Goal: Task Accomplishment & Management: Manage account settings

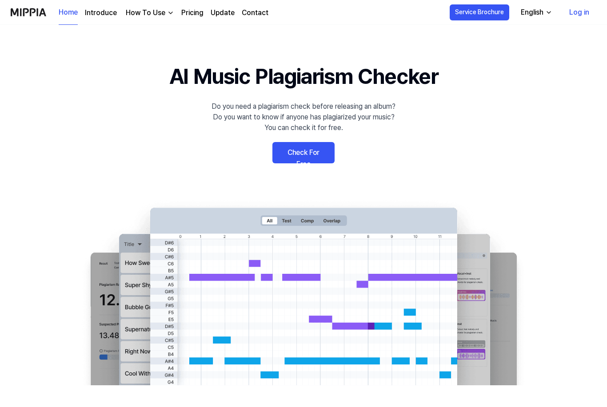
click at [301, 157] on link "Check For Free" at bounding box center [303, 152] width 62 height 21
click at [287, 153] on link "Check For Free" at bounding box center [303, 152] width 62 height 21
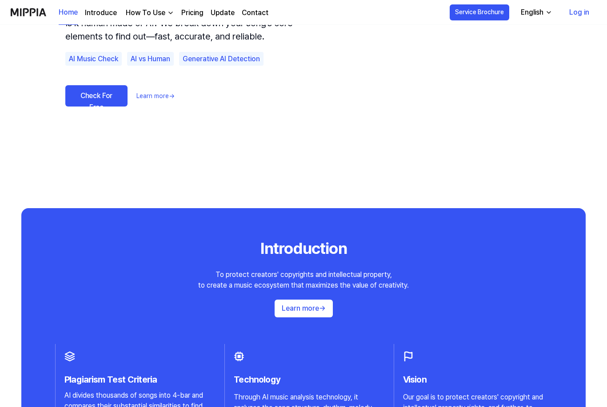
scroll to position [674, 0]
click at [90, 102] on link "Check For Free" at bounding box center [96, 96] width 62 height 21
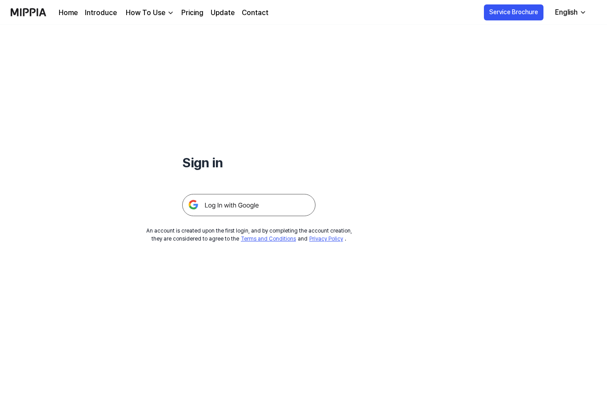
click at [223, 208] on img at bounding box center [248, 205] width 133 height 22
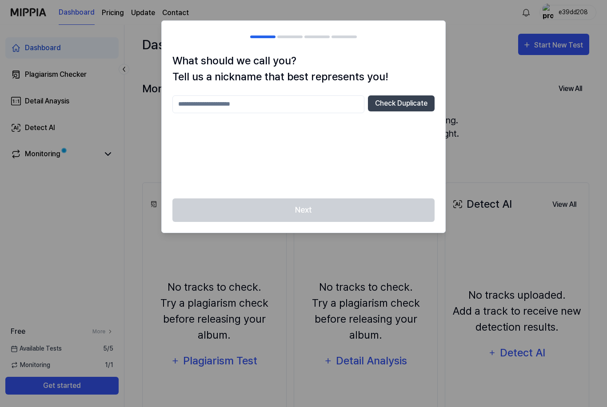
click at [387, 104] on button "Check Duplicate" at bounding box center [401, 104] width 67 height 16
click at [197, 107] on input "text" at bounding box center [268, 105] width 192 height 18
type input "*"
type input "******"
click at [415, 111] on button "Check Duplicate" at bounding box center [401, 104] width 67 height 16
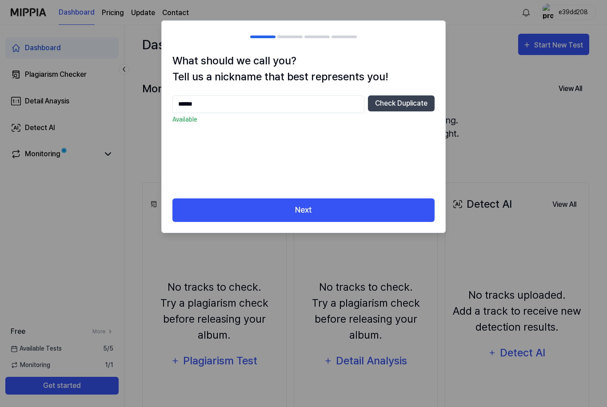
click at [386, 208] on button "Next" at bounding box center [303, 211] width 262 height 24
click at [377, 208] on button "Next" at bounding box center [303, 211] width 262 height 24
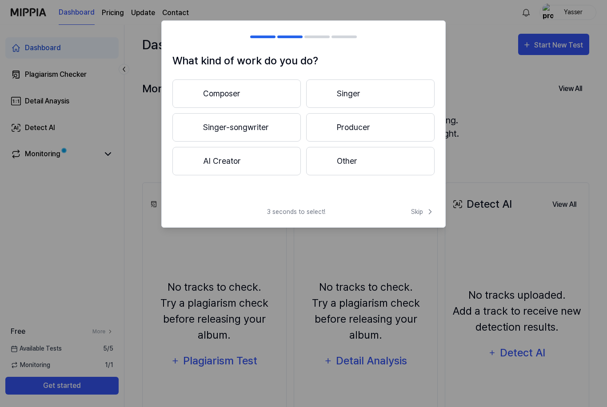
click at [424, 212] on span "Skip" at bounding box center [423, 212] width 24 height 9
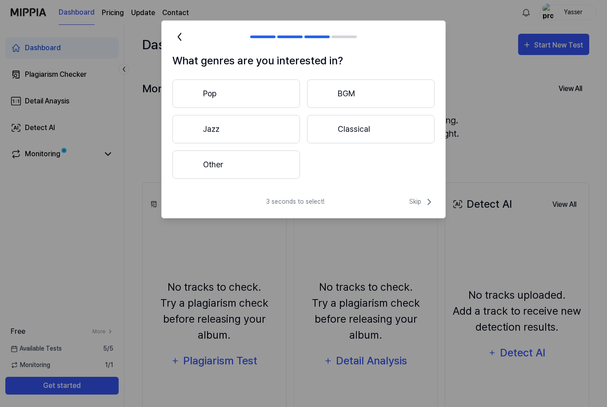
click at [423, 207] on span "Skip" at bounding box center [421, 202] width 25 height 11
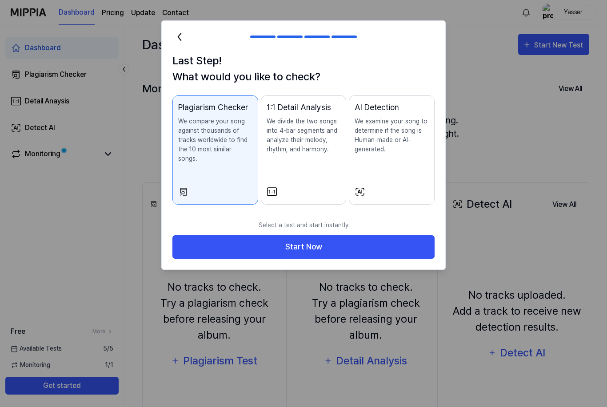
click at [412, 235] on button "Start Now" at bounding box center [303, 247] width 262 height 24
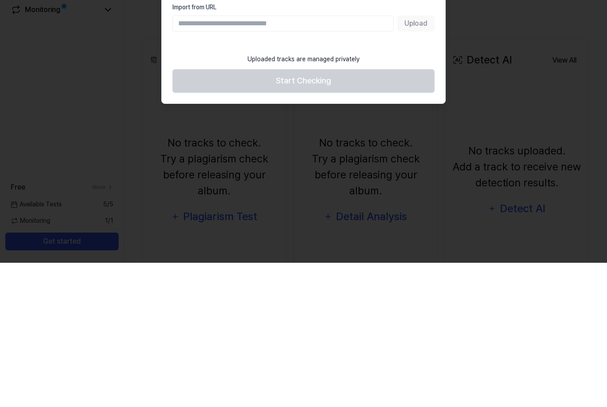
click at [179, 160] on input "Import from URL" at bounding box center [282, 168] width 221 height 16
paste input "**********"
type input "**********"
click at [431, 160] on button "Upload" at bounding box center [415, 168] width 37 height 16
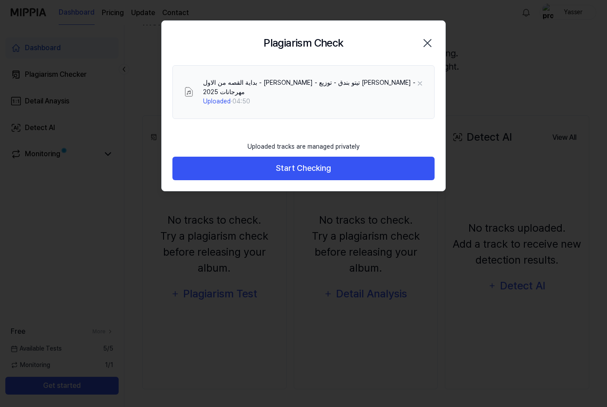
click at [245, 167] on button "Start Checking" at bounding box center [303, 169] width 262 height 24
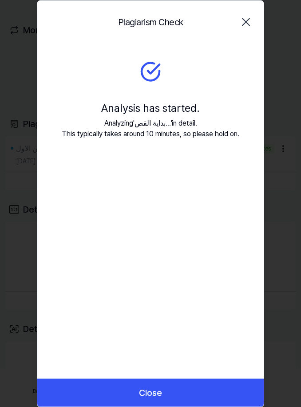
scroll to position [64, 0]
click at [243, 24] on icon "button" at bounding box center [246, 21] width 7 height 7
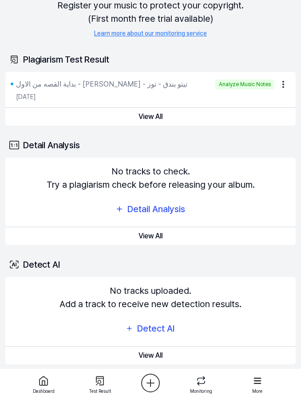
click at [252, 118] on button "View All" at bounding box center [150, 117] width 291 height 18
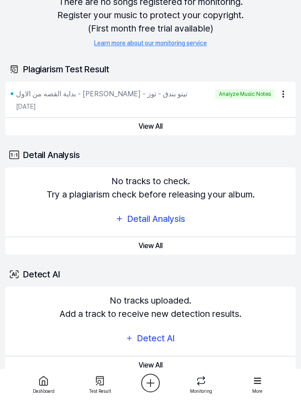
scroll to position [28, 0]
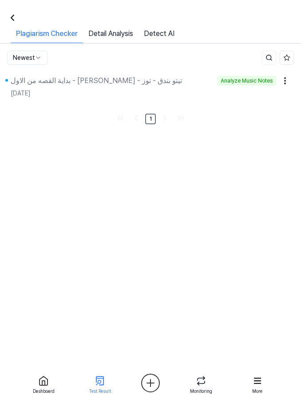
click at [185, 76] on div "بداية القصه من الاول - حودة بندق - تيتو بندق - توز" at bounding box center [112, 81] width 203 height 11
click at [283, 167] on html "Dashboard Pricing Update Contact Yasser Dashboard Plagiarism Checker Detail Ana…" at bounding box center [150, 203] width 301 height 407
click at [174, 68] on div "بداية القصه من الاول - حودة بندق - تيتو بندق - توز Analyze Music Notes Sep 4, 2…" at bounding box center [150, 86] width 301 height 36
click at [135, 76] on div "بداية القصه من الاول - حودة بندق - تيتو بندق - توز" at bounding box center [97, 81] width 172 height 11
click at [119, 76] on div "بداية القصه من الاول - حودة بندق - تيتو بندق - توز" at bounding box center [97, 81] width 172 height 11
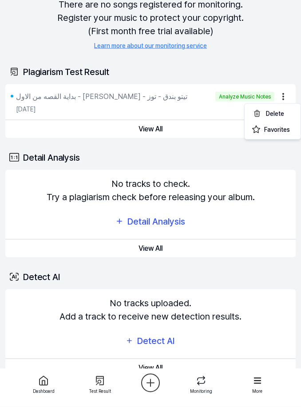
scroll to position [52, 0]
click at [280, 112] on button "Delete" at bounding box center [273, 114] width 52 height 16
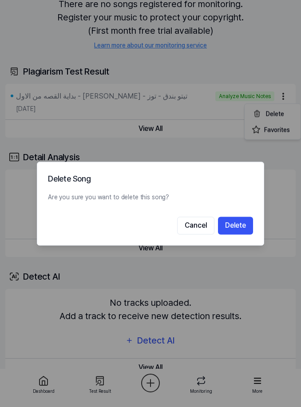
click at [244, 228] on button "Delete" at bounding box center [235, 226] width 35 height 18
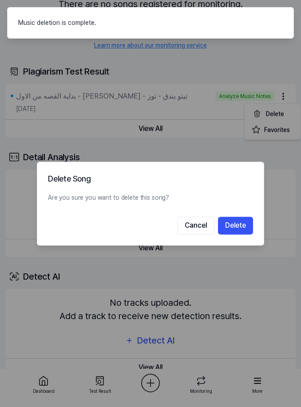
click at [248, 225] on button "Delete" at bounding box center [235, 226] width 35 height 18
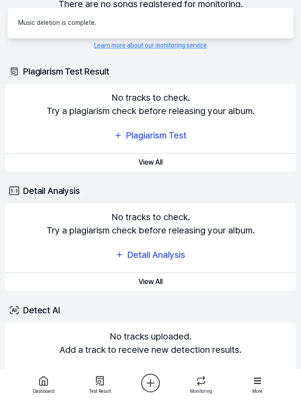
scroll to position [0, 0]
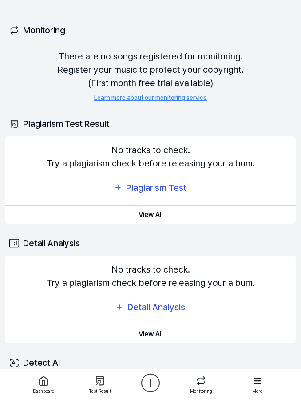
click at [171, 187] on div "Plagiarism Test" at bounding box center [156, 188] width 62 height 14
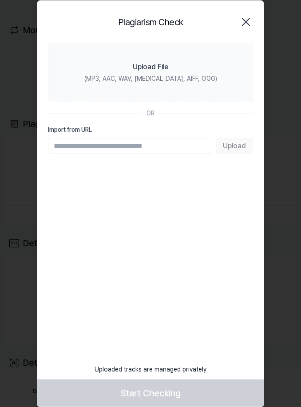
click at [180, 144] on input "Import from URL" at bounding box center [130, 146] width 164 height 16
type input "**********"
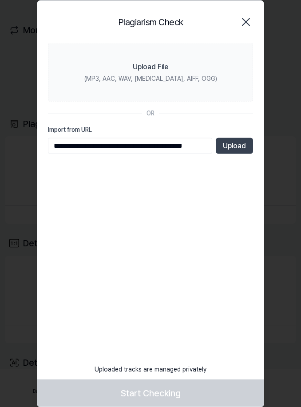
click at [239, 141] on button "Upload" at bounding box center [234, 146] width 37 height 16
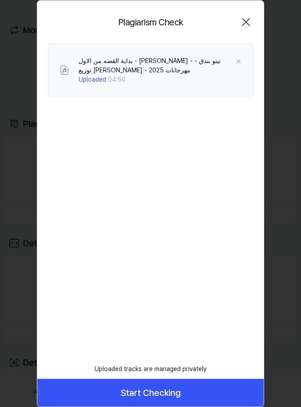
click at [209, 392] on button "Start Checking" at bounding box center [150, 393] width 227 height 28
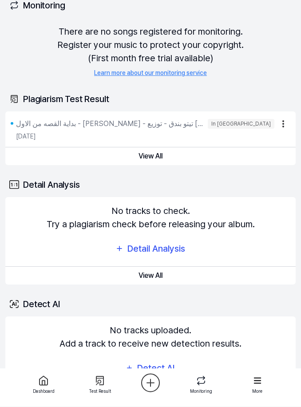
scroll to position [36, 0]
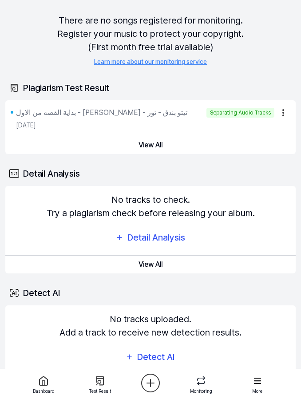
click at [166, 145] on button "View All" at bounding box center [150, 145] width 291 height 18
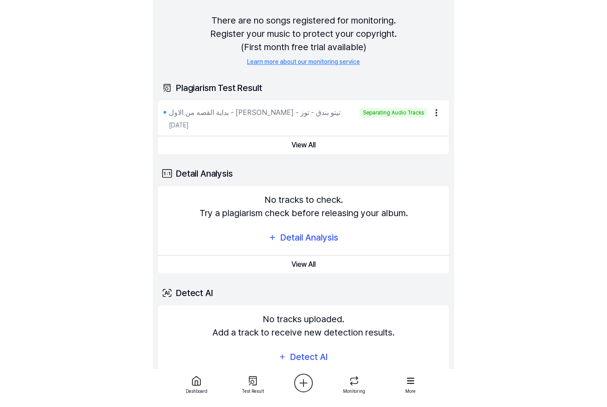
scroll to position [0, 0]
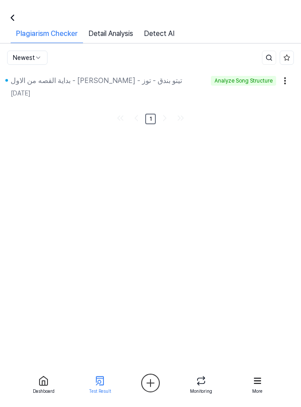
click at [180, 80] on div "بداية القصه من الاول - حودة بندق - تيتو بندق - توز" at bounding box center [109, 81] width 197 height 11
click at [122, 32] on link "Detail Analysis" at bounding box center [111, 35] width 56 height 15
click at [125, 36] on link "Detail Analysis" at bounding box center [111, 35] width 56 height 15
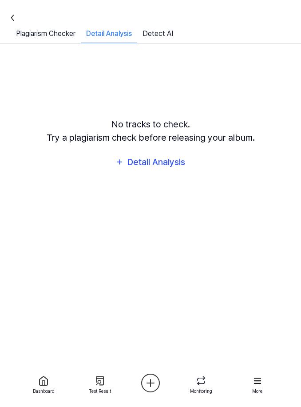
click at [121, 37] on div "Detail Analysis" at bounding box center [109, 35] width 56 height 15
click at [37, 38] on link "Plagiarism Checker" at bounding box center [46, 35] width 70 height 15
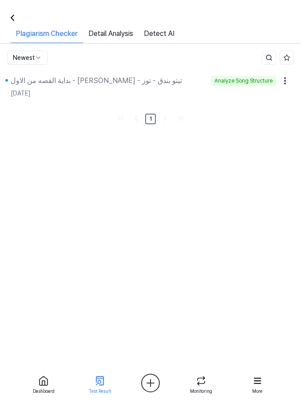
click at [16, 16] on icon at bounding box center [12, 17] width 11 height 11
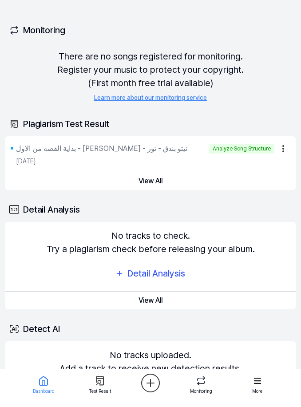
click at [48, 30] on div "Monitoring" at bounding box center [150, 30] width 291 height 25
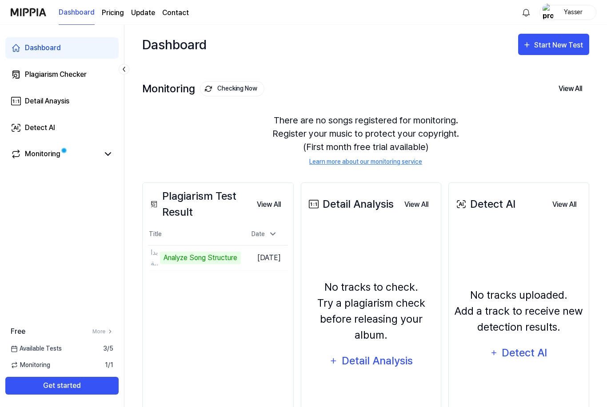
click at [301, 37] on button "Start New Test" at bounding box center [553, 44] width 71 height 21
click at [301, 69] on div "Plagiarism test" at bounding box center [542, 73] width 77 height 12
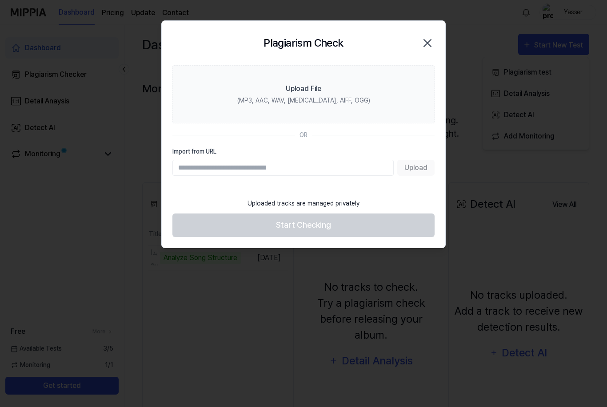
click at [212, 162] on input "Import from URL" at bounding box center [282, 168] width 221 height 16
type input "**********"
click at [301, 163] on button "Upload" at bounding box center [415, 168] width 37 height 16
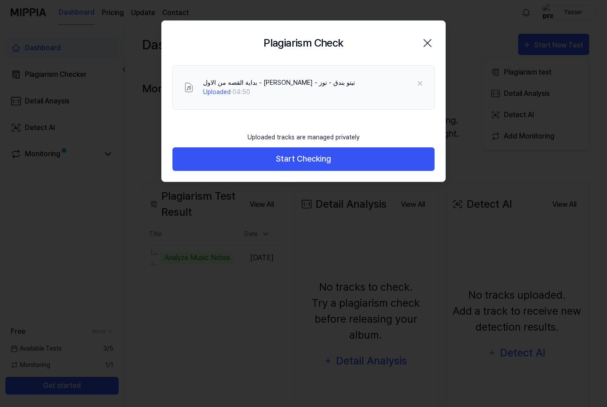
click at [261, 162] on button "Start Checking" at bounding box center [303, 160] width 262 height 24
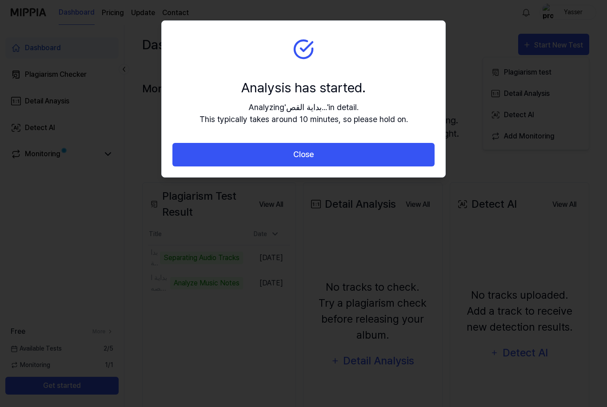
click at [270, 152] on button "Close" at bounding box center [303, 155] width 262 height 24
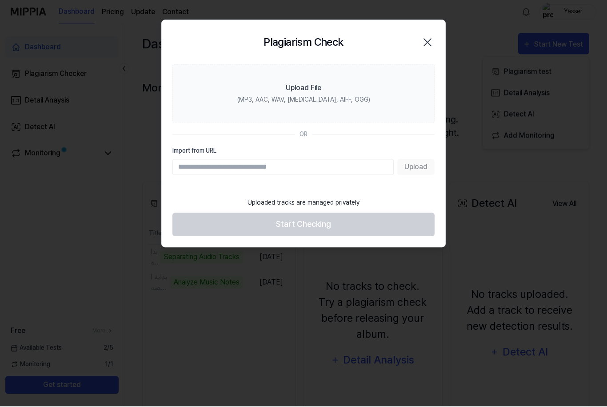
scroll to position [75, 0]
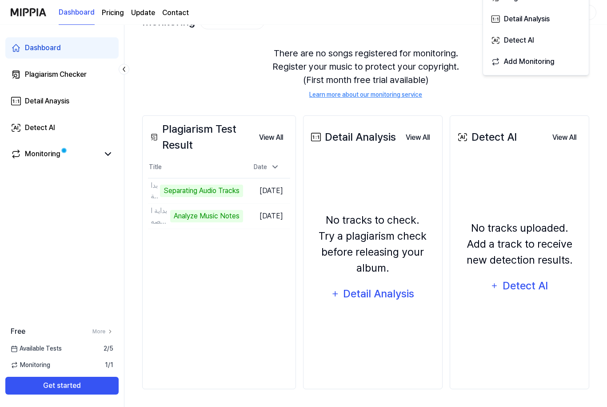
click at [243, 191] on td "بداية القصه من الاول - حودة بندق - تيتو بندق - توز Separating Audio Tracks Go t…" at bounding box center [195, 191] width 95 height 25
click at [290, 185] on td "[DATE]" at bounding box center [266, 190] width 47 height 25
click at [243, 209] on td "بداية القصه من الاول - حودة بندق - تيتو بندق - توز Analyze Music Notes Go to Re…" at bounding box center [195, 216] width 95 height 25
click at [243, 210] on td "بداية القصه من الاول - حودة بندق - تيتو بندق - توز Analyze Music Notes Go to Re…" at bounding box center [195, 216] width 95 height 25
click at [243, 208] on td "بداية القصه من الاول - حودة بندق - تيتو بندق - توز Analyze Music Notes Go to Re…" at bounding box center [195, 216] width 95 height 25
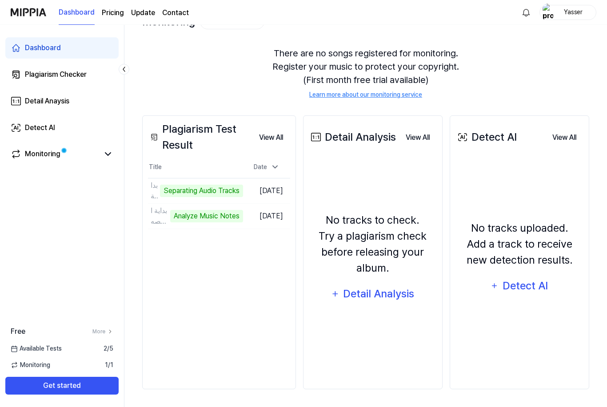
scroll to position [81, 0]
click at [243, 204] on td "بداية القصه من الاول - حودة بندق - تيتو بندق - توز Analyze Music Notes Go to Re…" at bounding box center [195, 216] width 95 height 25
click at [38, 152] on div "Monitoring" at bounding box center [43, 154] width 36 height 11
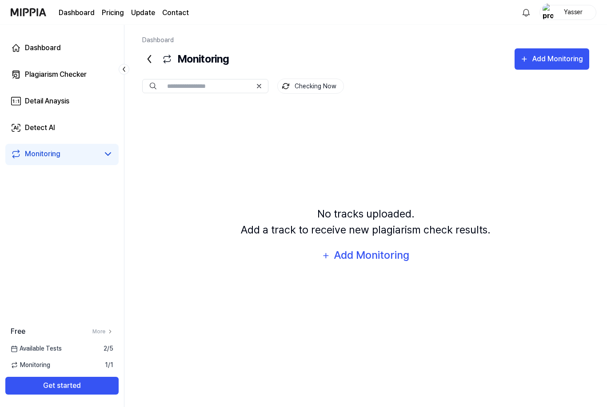
scroll to position [28, 0]
click at [57, 154] on div "Monitoring" at bounding box center [43, 154] width 36 height 11
click at [105, 184] on div "Dashboard Plagiarism Checker Detail Anaysis Detect AI Monitoring Free More Avai…" at bounding box center [62, 216] width 124 height 383
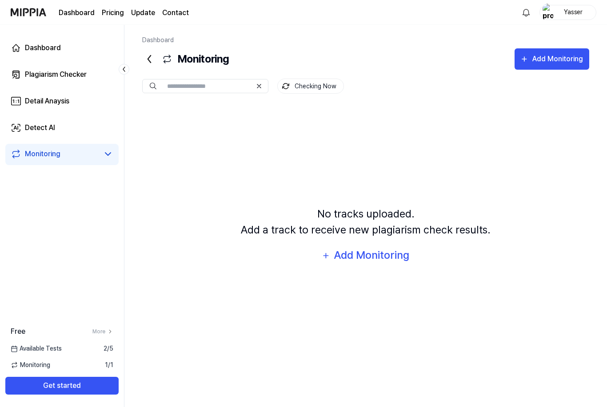
click at [62, 186] on div "Dashboard Plagiarism Checker Detail Anaysis Detect AI Monitoring Free More Avai…" at bounding box center [62, 216] width 124 height 383
click at [29, 159] on div "Monitoring" at bounding box center [43, 154] width 36 height 11
click at [24, 156] on link "Monitoring" at bounding box center [55, 154] width 88 height 11
click at [38, 80] on link "Plagiarism Checker" at bounding box center [61, 74] width 113 height 21
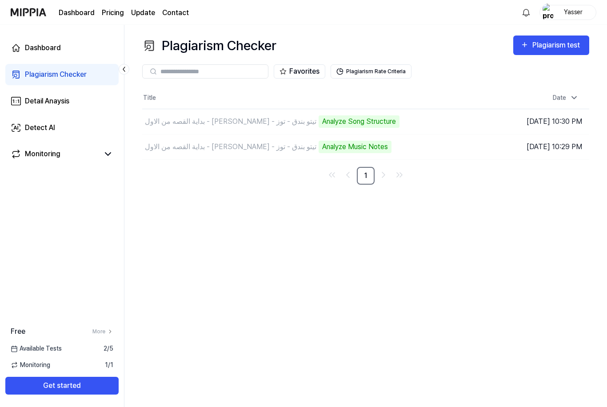
click at [301, 148] on td "بداية القصه من الاول - حودة بندق - تيتو بندق - توز Analyze Music Notes Go to Re…" at bounding box center [309, 147] width 335 height 25
click at [301, 146] on td "بداية القصه من الاول - حودة بندق - تيتو بندق - توز Analyze Music Notes Go to Re…" at bounding box center [309, 147] width 335 height 25
click at [301, 124] on td "بداية القصه من الاول - حودة بندق - تيتو بندق - توز Analyze Song Structure Go to…" at bounding box center [309, 121] width 335 height 25
click at [26, 50] on div "Dashboard" at bounding box center [43, 48] width 36 height 11
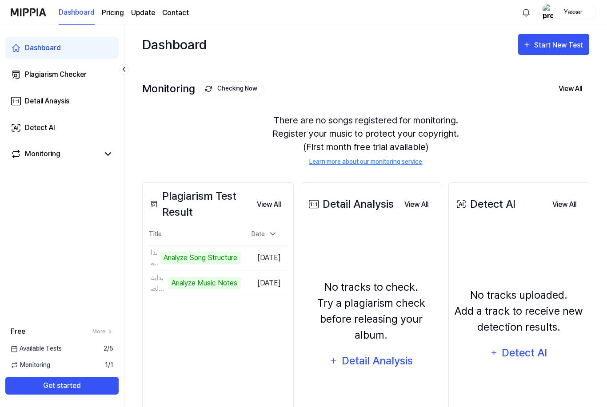
click at [21, 68] on link "Plagiarism Checker" at bounding box center [61, 74] width 113 height 21
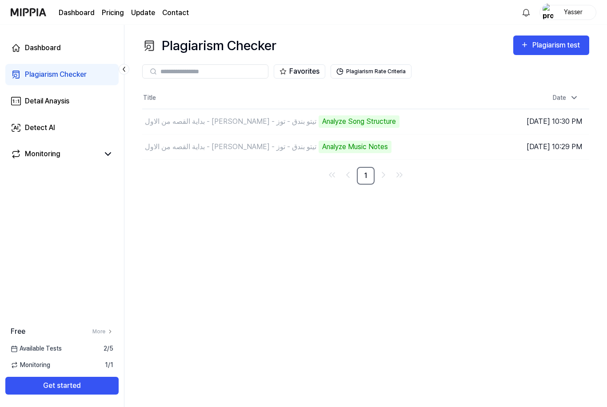
click at [20, 52] on icon at bounding box center [16, 48] width 11 height 11
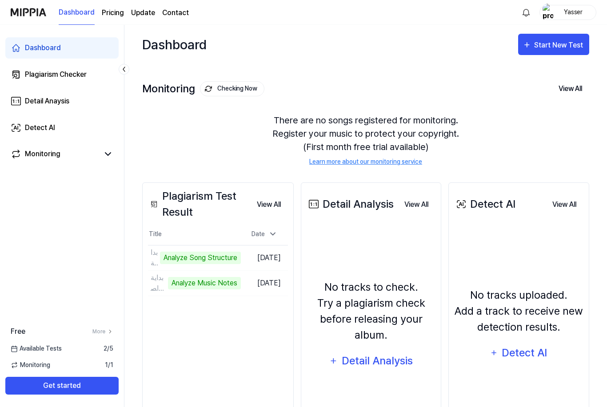
click at [241, 256] on td "بداية القصه من الاول - حودة بندق - تيتو بندق - توز Analyze Song Structure Go to…" at bounding box center [194, 258] width 93 height 25
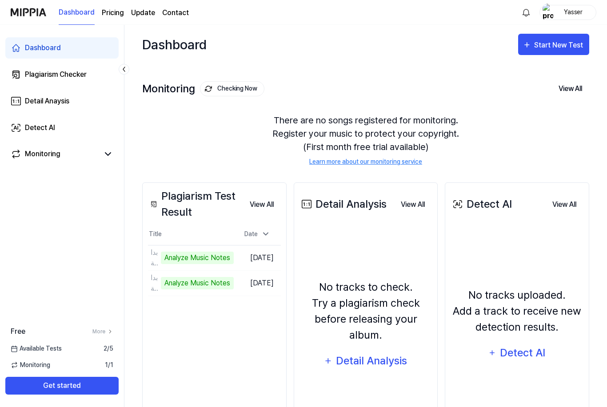
click at [281, 263] on td "Sep 4, 2025" at bounding box center [257, 257] width 47 height 25
click at [234, 257] on td "بداية القصه من الاول - حودة بندق - تيتو بندق - توز Analyze Music Notes Go to Re…" at bounding box center [191, 258] width 86 height 25
click at [46, 77] on div "Plagiarism Checker" at bounding box center [56, 74] width 62 height 11
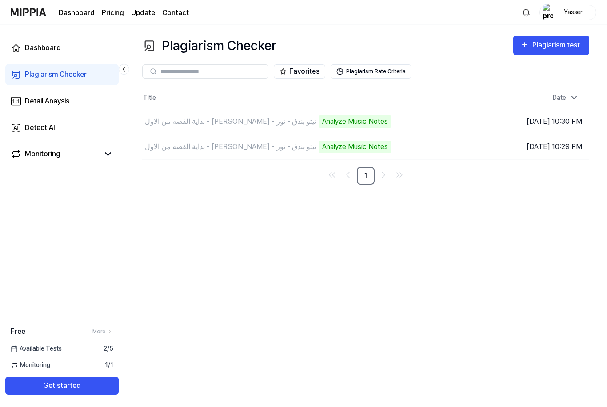
click at [0, 0] on img "button" at bounding box center [0, 0] width 0 height 0
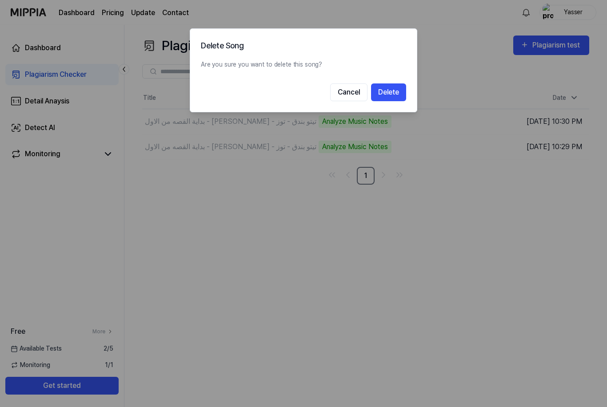
click at [301, 97] on button "Delete" at bounding box center [388, 93] width 35 height 18
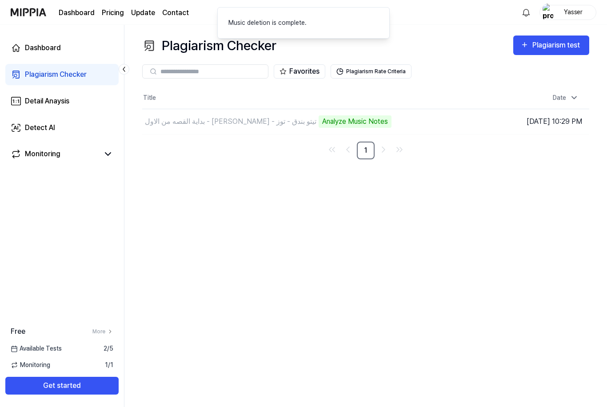
click at [0, 0] on img "button" at bounding box center [0, 0] width 0 height 0
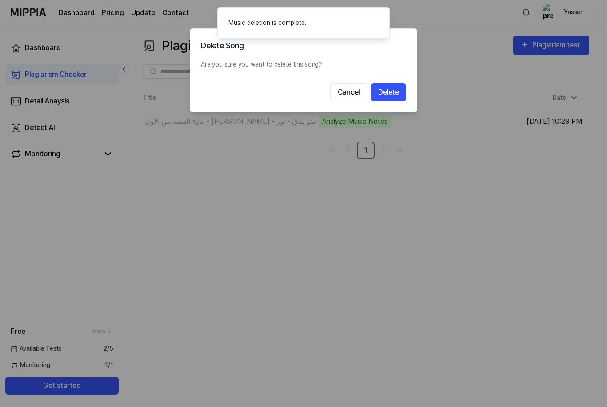
click at [301, 87] on button "Delete" at bounding box center [388, 93] width 35 height 18
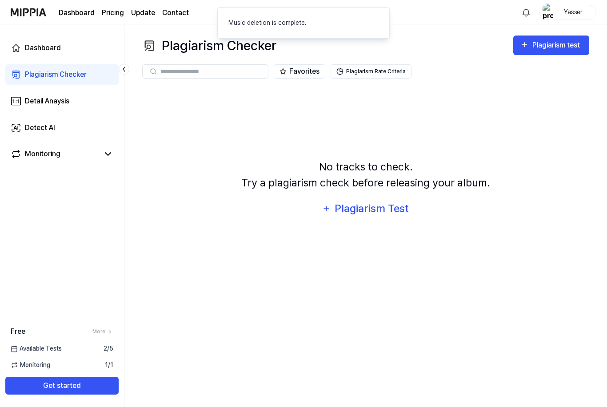
click at [301, 48] on div "Plagiarism test" at bounding box center [557, 46] width 50 height 12
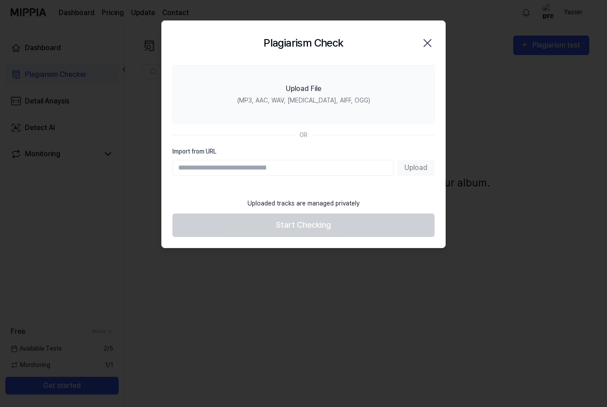
click at [189, 171] on input "Import from URL" at bounding box center [282, 168] width 221 height 16
type input "**********"
click at [301, 168] on button "Upload" at bounding box center [415, 168] width 37 height 16
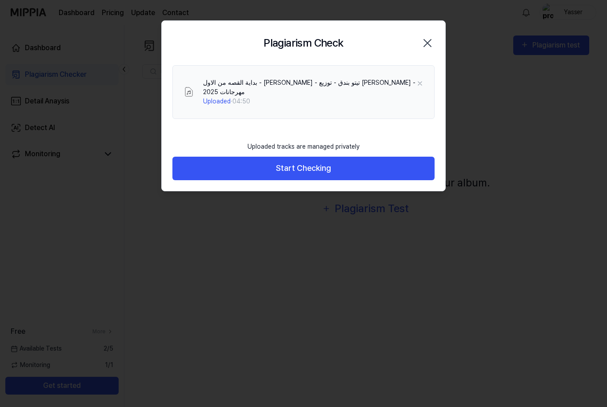
click at [273, 164] on button "Start Checking" at bounding box center [303, 169] width 262 height 24
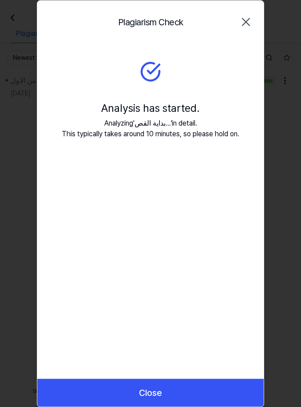
click at [240, 259] on div "Plagiarism Check Close Analysis has started. Analyzing ' بداية القص... ' in det…" at bounding box center [150, 203] width 227 height 407
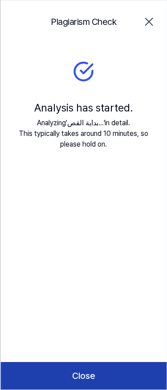
click at [114, 373] on button "Close" at bounding box center [83, 376] width 166 height 28
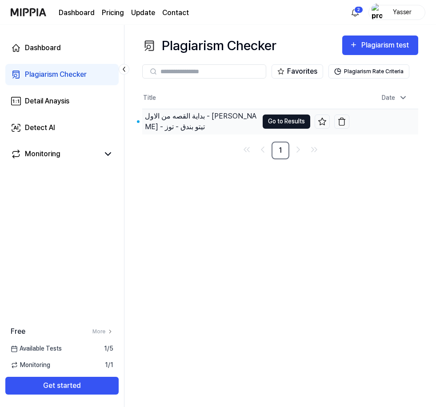
click at [263, 124] on button "Go to Results" at bounding box center [287, 122] width 48 height 14
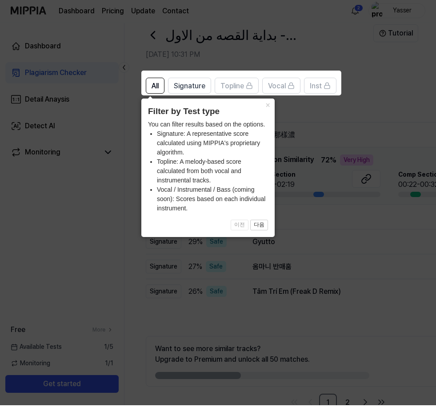
scroll to position [20, 0]
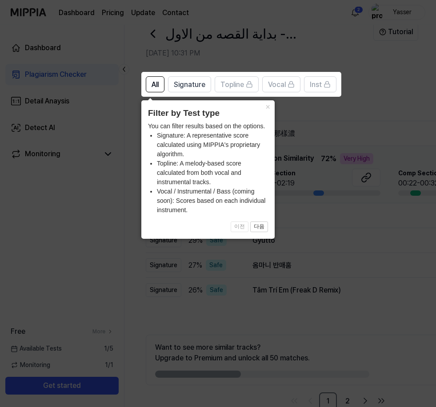
click at [266, 110] on button "×" at bounding box center [267, 106] width 14 height 12
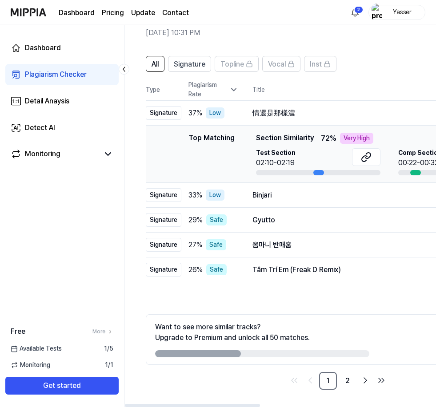
scroll to position [40, 0]
click at [301, 375] on link "2" at bounding box center [348, 381] width 18 height 18
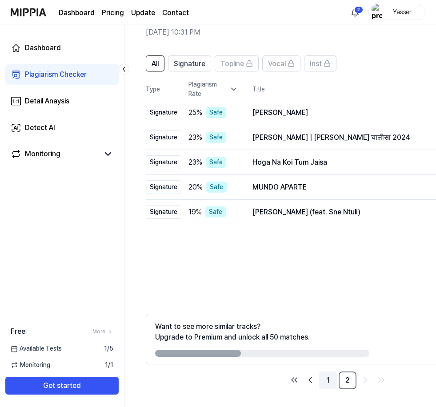
click at [301, 378] on link "1" at bounding box center [328, 381] width 18 height 18
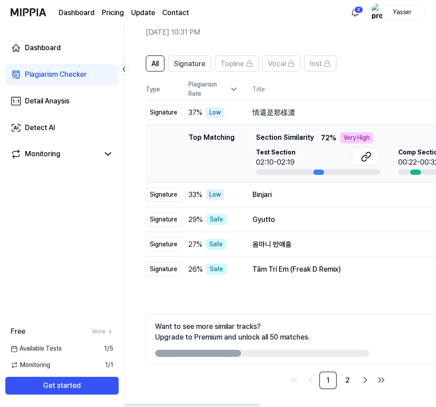
click at [301, 136] on div "Very High" at bounding box center [356, 137] width 33 height 11
click at [301, 157] on icon at bounding box center [366, 157] width 11 height 11
click at [301, 164] on button at bounding box center [366, 157] width 28 height 18
click at [178, 200] on div "Signature" at bounding box center [164, 195] width 36 height 14
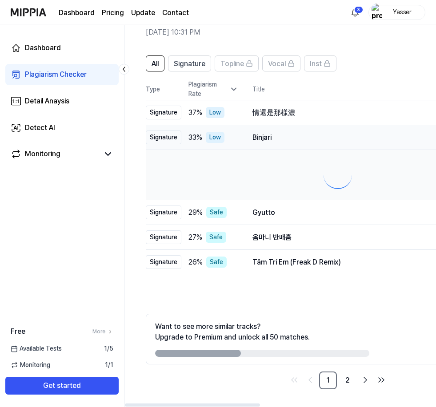
scroll to position [0, 0]
click at [155, 196] on td at bounding box center [338, 175] width 384 height 50
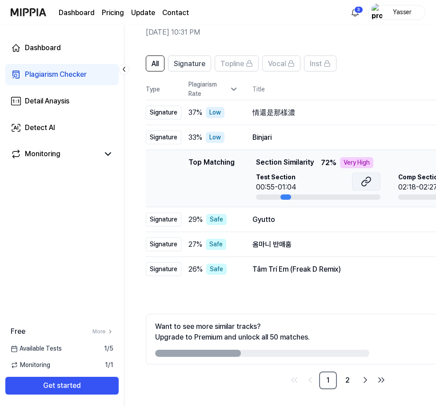
click at [301, 180] on icon at bounding box center [366, 181] width 11 height 11
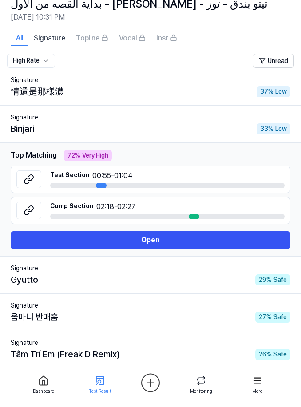
scroll to position [27, 0]
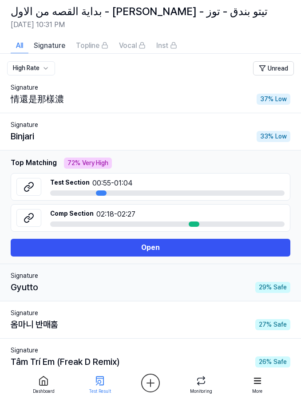
click at [56, 279] on div "Signature" at bounding box center [151, 275] width 280 height 9
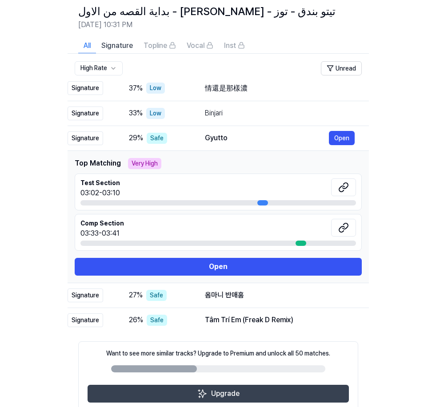
scroll to position [12, 0]
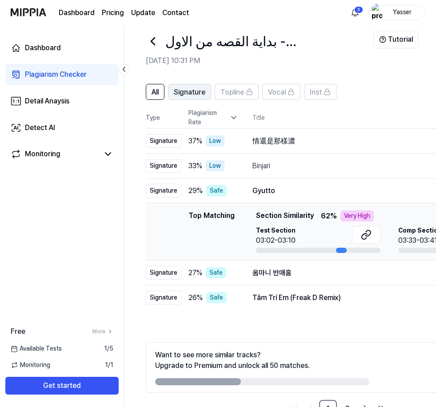
click at [189, 90] on span "Signature" at bounding box center [190, 92] width 32 height 11
click at [153, 88] on span "All" at bounding box center [155, 92] width 7 height 11
click at [237, 94] on span "Topline" at bounding box center [232, 92] width 24 height 11
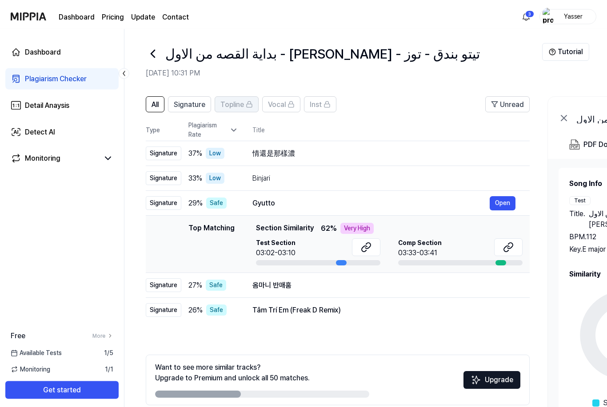
scroll to position [0, 0]
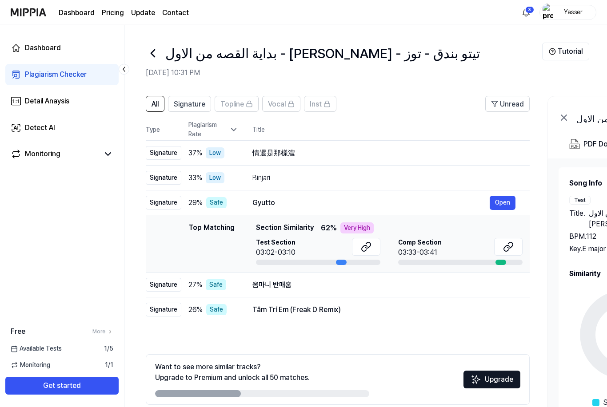
click at [156, 56] on icon at bounding box center [153, 53] width 14 height 14
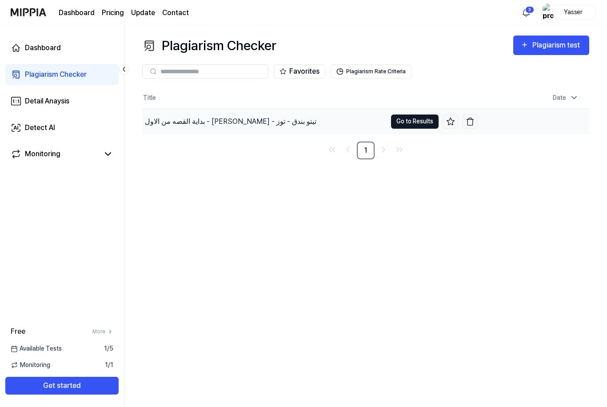
click at [301, 123] on button "Go to Results" at bounding box center [415, 122] width 48 height 14
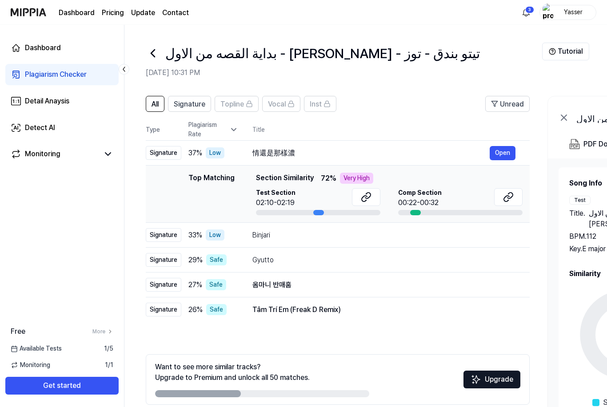
click at [229, 133] on div "Plagiarism Rate" at bounding box center [213, 129] width 50 height 19
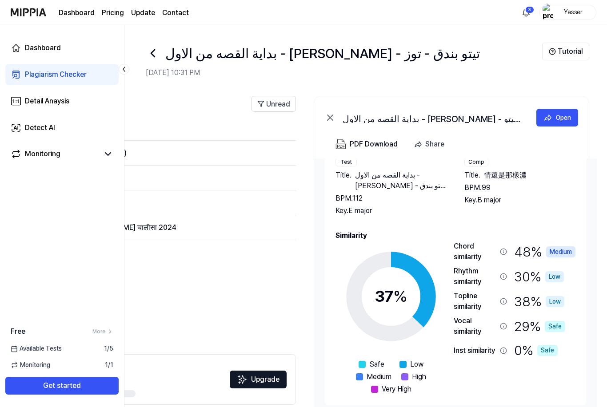
scroll to position [38, 0]
click at [301, 250] on div "Medium" at bounding box center [560, 252] width 29 height 11
click at [301, 252] on div "Chord similarity" at bounding box center [480, 251] width 53 height 21
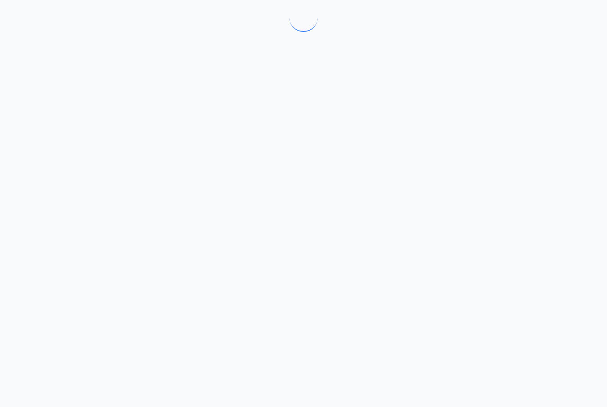
click at [301, 251] on div at bounding box center [303, 203] width 607 height 407
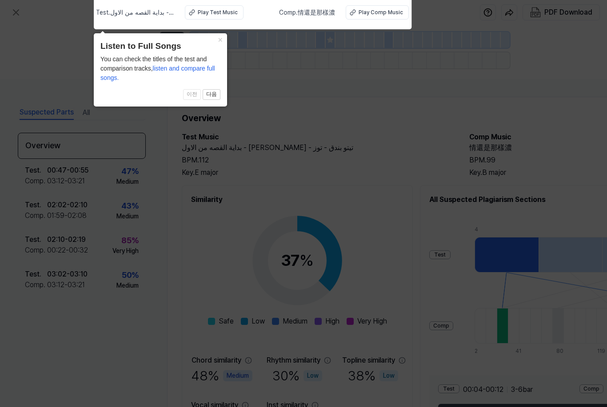
click at [225, 42] on button "×" at bounding box center [220, 39] width 14 height 12
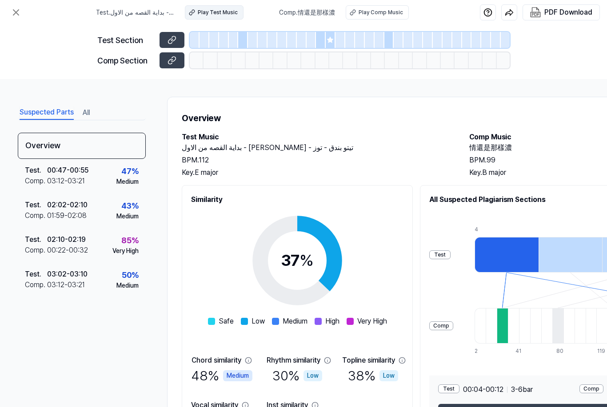
click at [212, 15] on div "Play Test Music" at bounding box center [218, 12] width 40 height 8
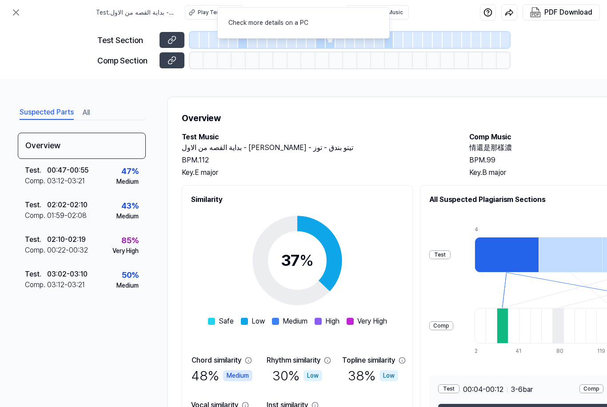
click at [217, 64] on div at bounding box center [211, 60] width 14 height 16
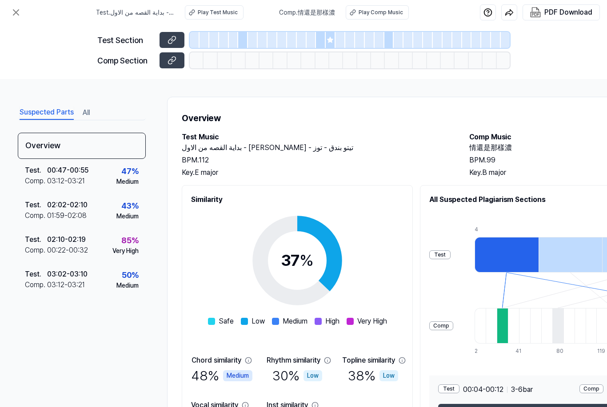
click at [301, 45] on div at bounding box center [331, 40] width 10 height 16
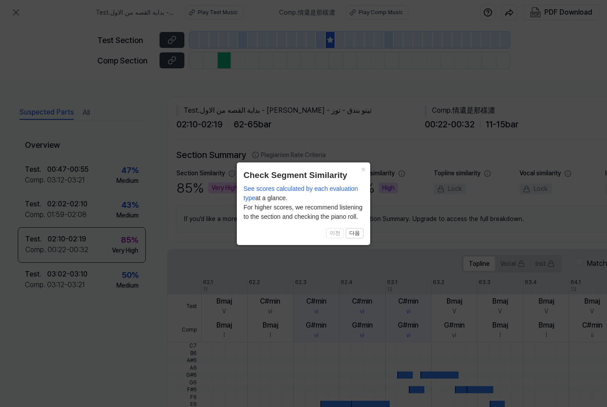
click at [301, 232] on button "다음" at bounding box center [355, 233] width 18 height 11
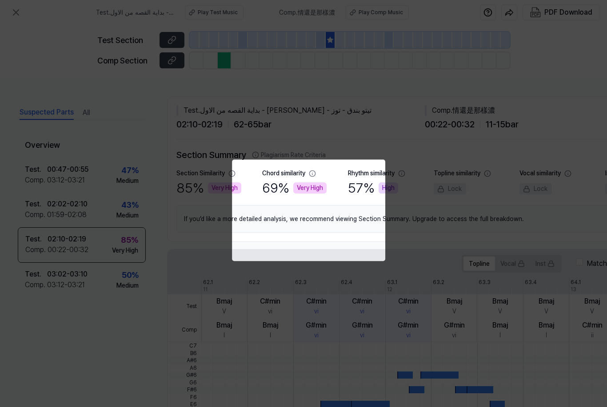
scroll to position [163, 111]
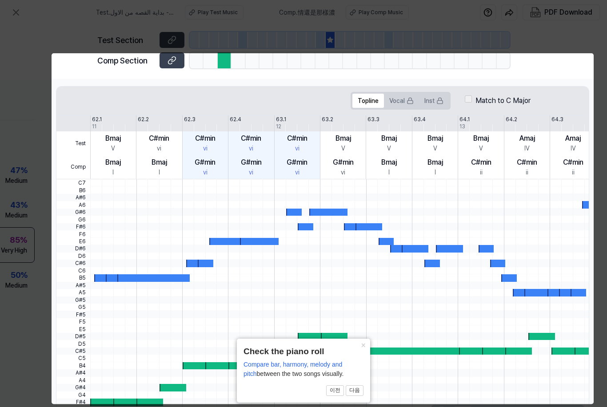
click at [301, 345] on button "×" at bounding box center [363, 345] width 14 height 12
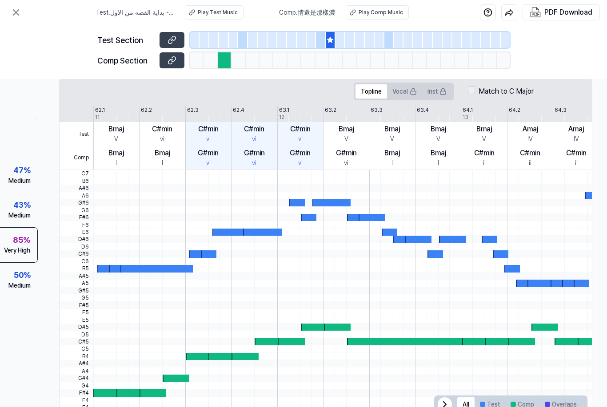
scroll to position [0, 0]
click at [16, 199] on div "43 %" at bounding box center [21, 205] width 17 height 12
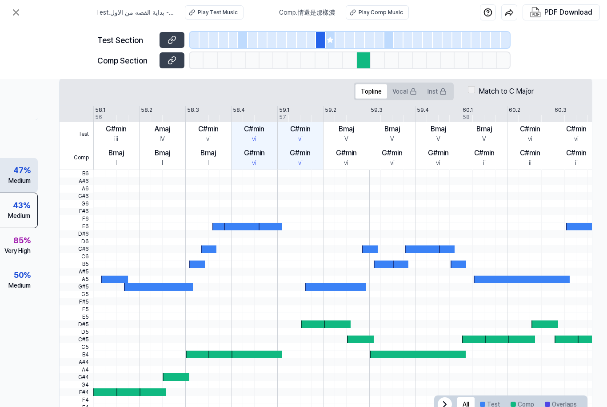
click at [14, 176] on div "Medium" at bounding box center [19, 180] width 22 height 9
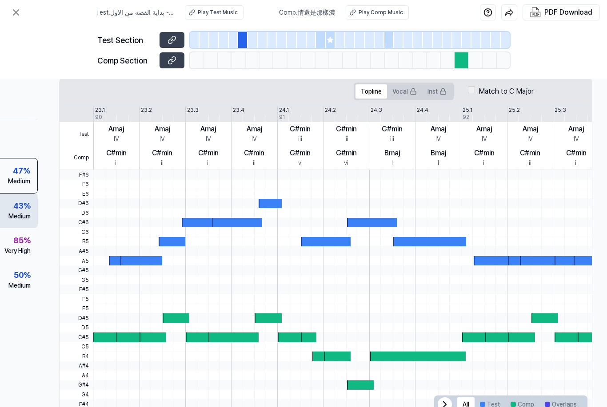
click at [15, 200] on div "43 %" at bounding box center [21, 206] width 17 height 12
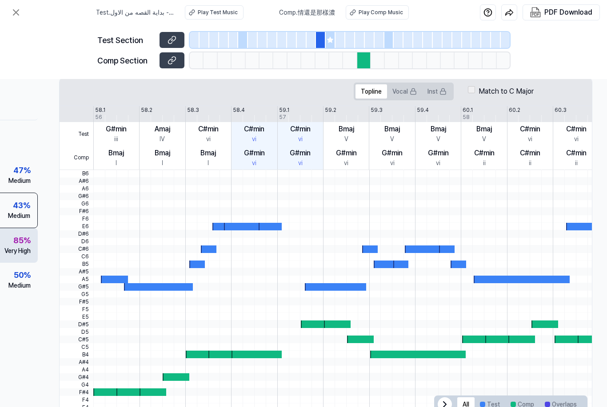
click at [5, 235] on div "85 % Very High" at bounding box center [17, 245] width 26 height 21
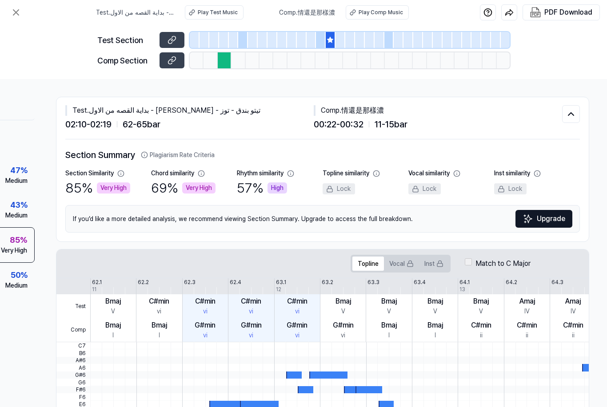
scroll to position [0, 111]
click at [107, 183] on div "Very High" at bounding box center [113, 188] width 33 height 11
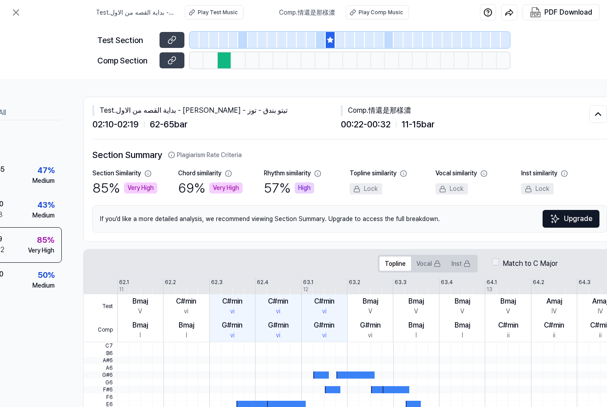
scroll to position [0, 84]
click at [301, 109] on icon at bounding box center [598, 114] width 11 height 11
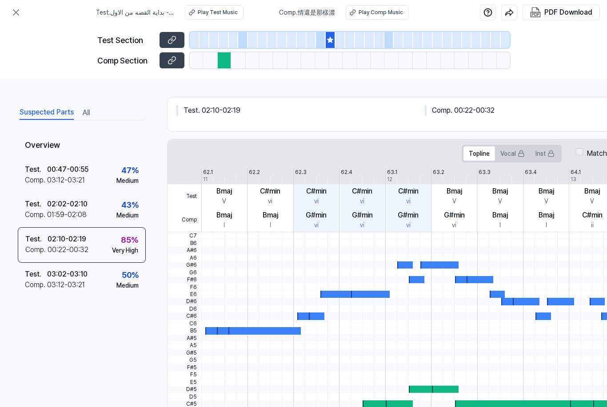
scroll to position [0, 0]
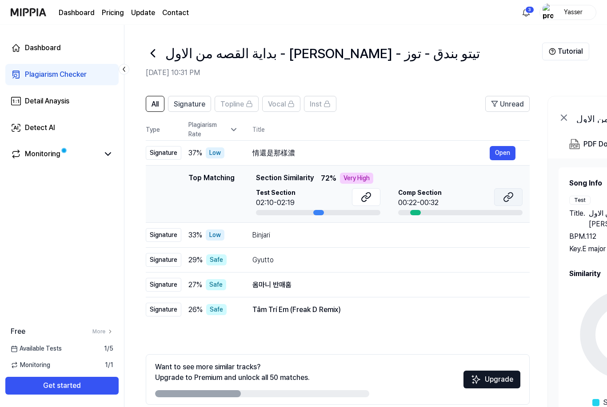
click at [301, 196] on icon at bounding box center [508, 197] width 11 height 11
click at [301, 236] on button "Open" at bounding box center [503, 235] width 26 height 14
click at [91, 221] on div "Dashboard Plagiarism Checker Detail Anaysis Detect AI Monitoring Free More Avai…" at bounding box center [62, 216] width 124 height 383
click at [217, 126] on div "Plagiarism Rate" at bounding box center [213, 129] width 50 height 19
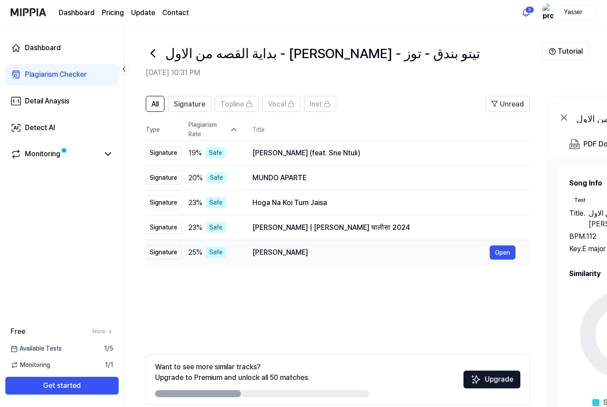
click at [244, 255] on td "Лудоман-чувств Open" at bounding box center [383, 252] width 291 height 25
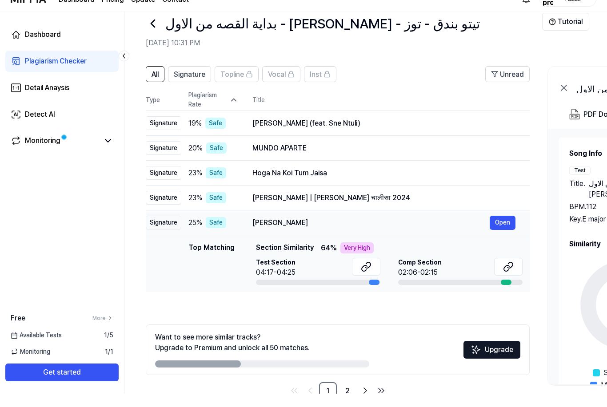
scroll to position [12, 0]
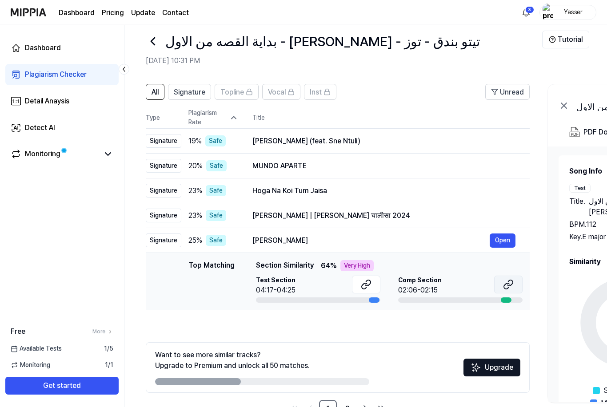
click at [301, 282] on icon at bounding box center [508, 284] width 11 height 11
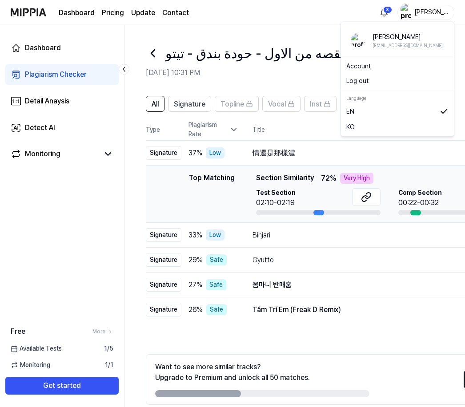
click at [369, 40] on div "[PERSON_NAME] [EMAIL_ADDRESS][DOMAIN_NAME]" at bounding box center [397, 40] width 93 height 17
click at [358, 44] on img at bounding box center [358, 40] width 14 height 14
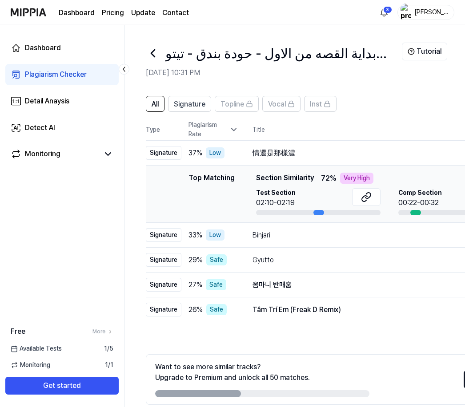
click at [23, 212] on div "Dashboard Plagiarism Checker Detail Anaysis Detect AI Monitoring Free More Avai…" at bounding box center [62, 216] width 124 height 383
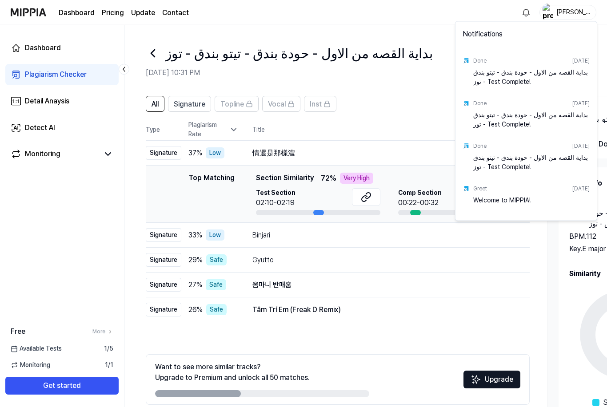
click at [464, 201] on div "Welcome to MIPPIA!" at bounding box center [531, 205] width 116 height 18
click at [464, 204] on div "Welcome to MIPPIA!" at bounding box center [531, 205] width 116 height 18
click at [401, 111] on html "Dashboard Pricing Update Contact Yasser Dashboard Plagiarism Checker Detail Ana…" at bounding box center [303, 203] width 607 height 407
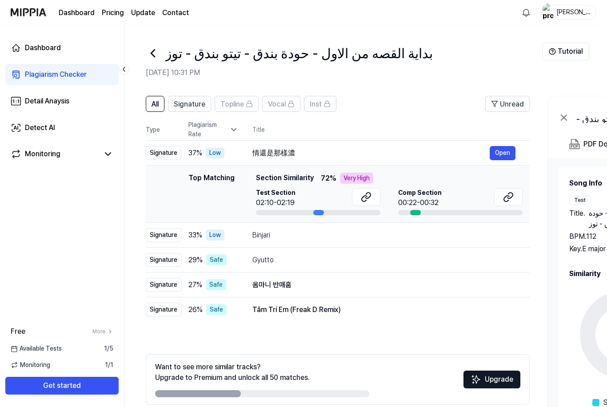
click at [26, 15] on img at bounding box center [29, 12] width 36 height 24
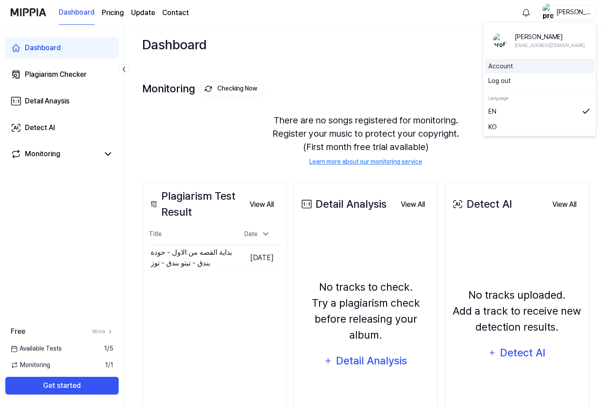
click at [464, 66] on link "Account" at bounding box center [539, 66] width 102 height 9
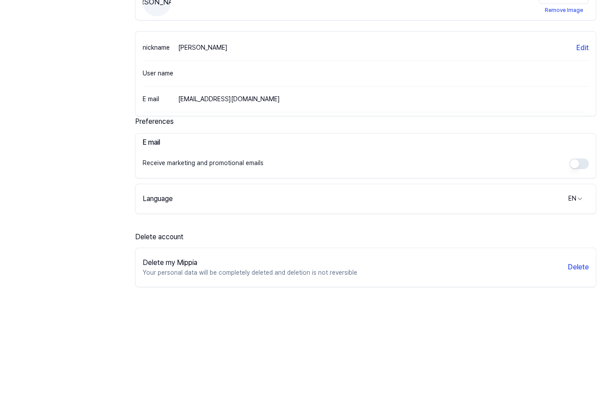
scroll to position [65, 0]
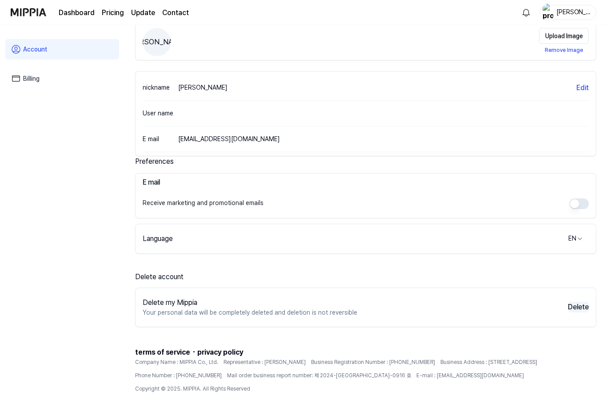
click at [464, 309] on button "Delete" at bounding box center [578, 307] width 21 height 11
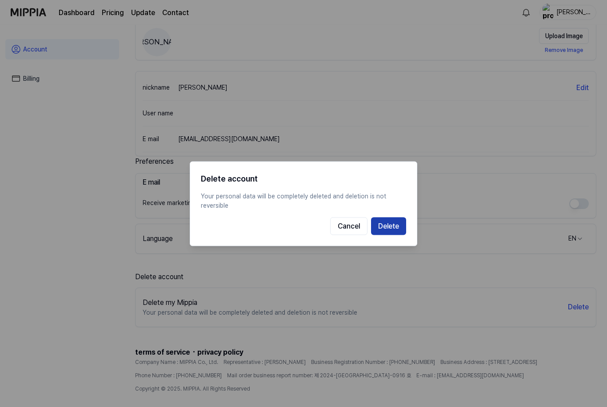
click at [393, 235] on button "Delete" at bounding box center [388, 226] width 35 height 18
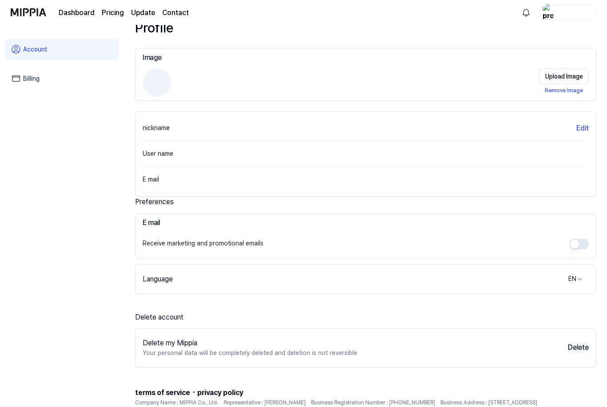
click at [464, 350] on button "Delete" at bounding box center [578, 348] width 21 height 11
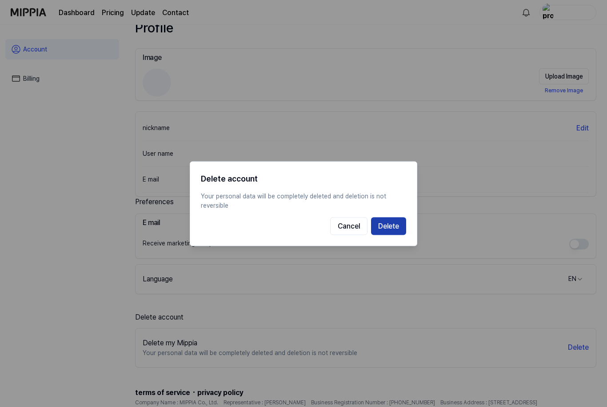
click at [391, 235] on button "Delete" at bounding box center [388, 226] width 35 height 18
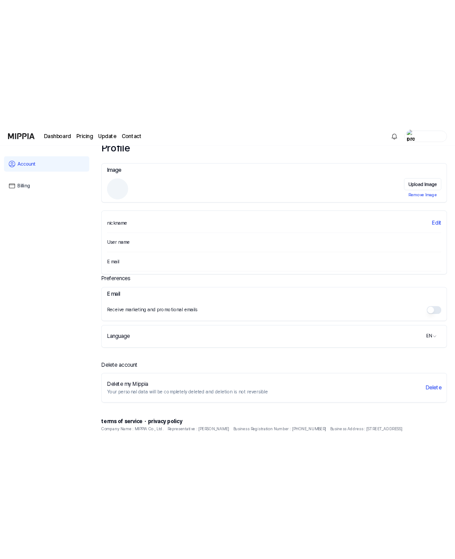
scroll to position [0, 0]
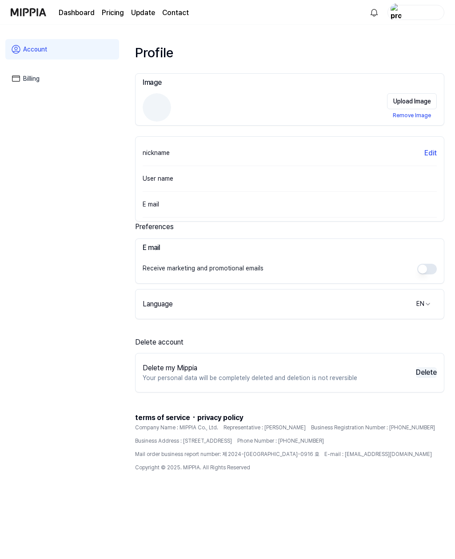
click at [427, 378] on button "Delete" at bounding box center [426, 372] width 21 height 11
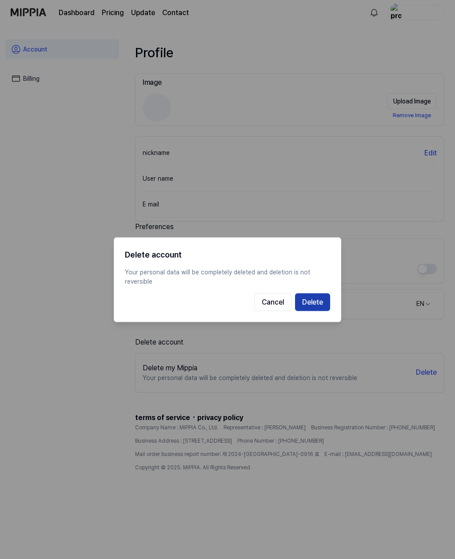
click at [322, 311] on button "Delete" at bounding box center [312, 302] width 35 height 18
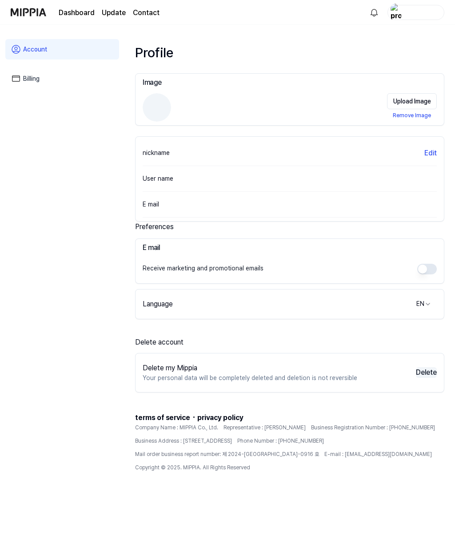
click at [430, 373] on button "Delete" at bounding box center [426, 372] width 21 height 11
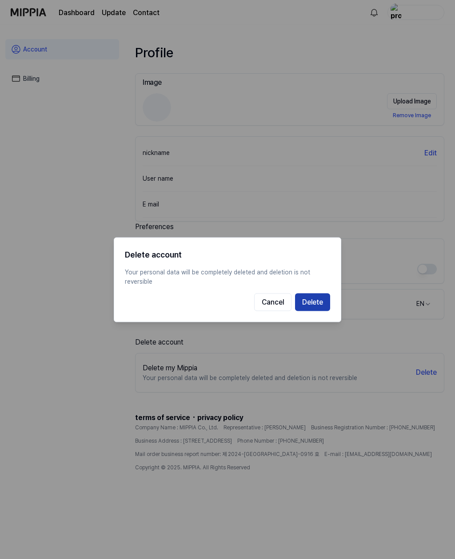
click at [320, 300] on button "Delete" at bounding box center [312, 302] width 35 height 18
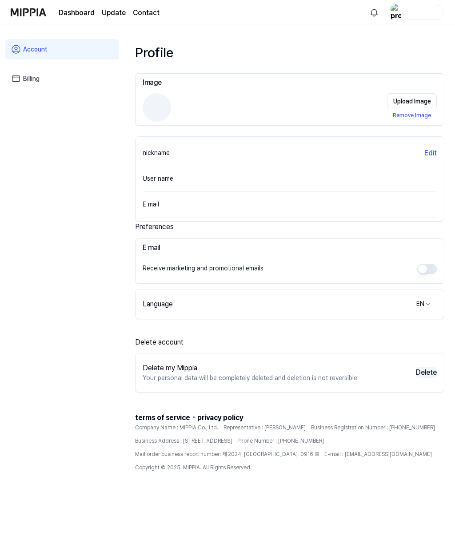
click at [434, 371] on button "Delete" at bounding box center [426, 372] width 21 height 11
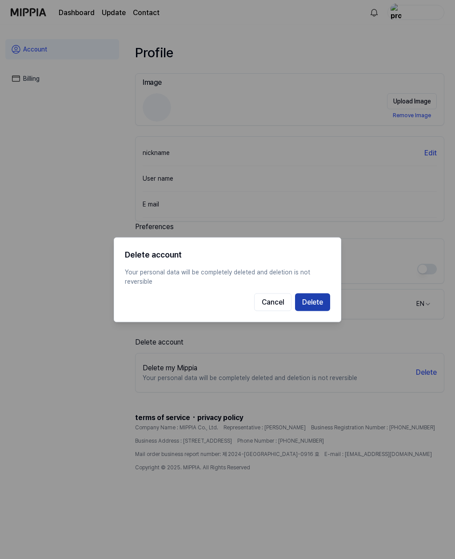
click at [323, 305] on button "Delete" at bounding box center [312, 302] width 35 height 18
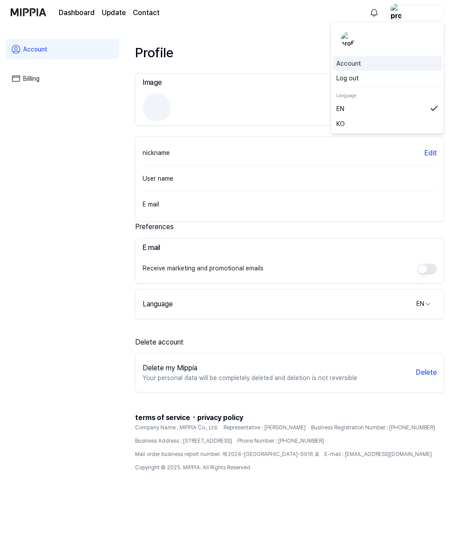
click at [353, 62] on link "Account" at bounding box center [387, 63] width 102 height 9
click at [430, 151] on button "Edit" at bounding box center [430, 153] width 12 height 11
